Goal: Task Accomplishment & Management: Manage account settings

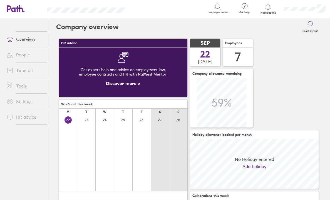
scroll to position [50, 129]
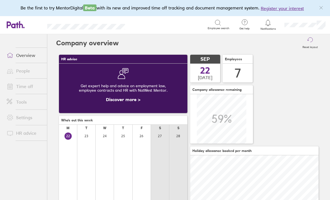
click at [28, 83] on link "Time off" at bounding box center [24, 86] width 45 height 11
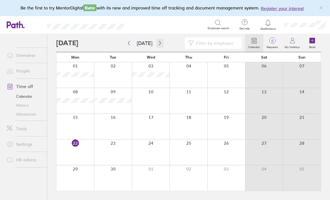
click at [158, 41] on icon "button" at bounding box center [160, 43] width 4 height 4
click at [129, 41] on icon "button" at bounding box center [129, 43] width 4 height 4
click at [159, 40] on button "button" at bounding box center [160, 43] width 7 height 9
